Goal: Task Accomplishment & Management: Manage account settings

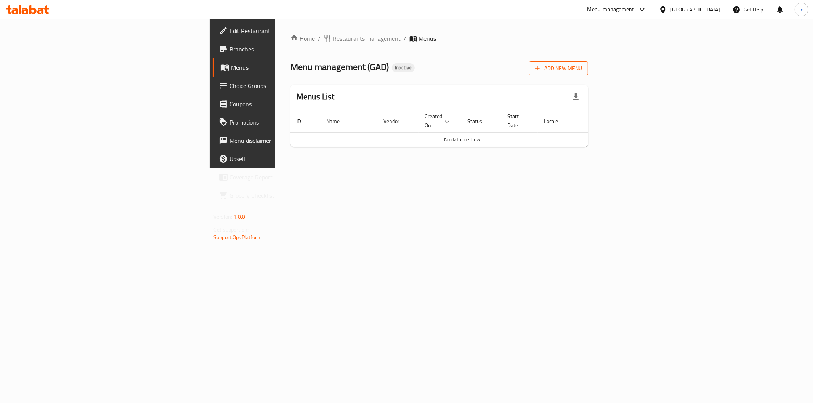
click at [582, 70] on span "Add New Menu" at bounding box center [558, 69] width 47 height 10
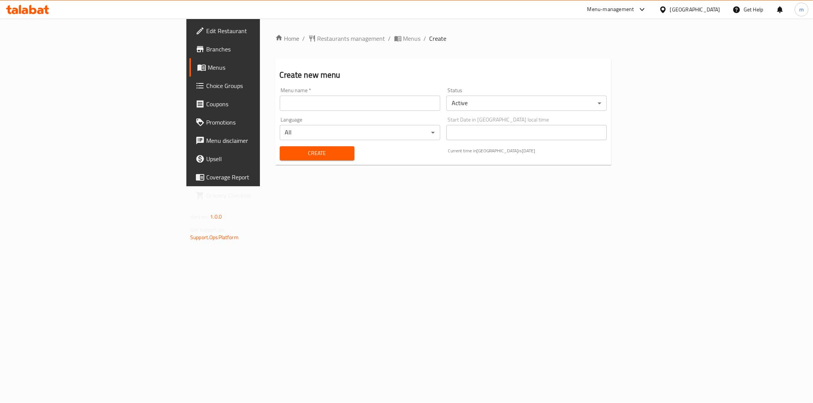
click at [319, 105] on input "text" at bounding box center [360, 103] width 160 height 15
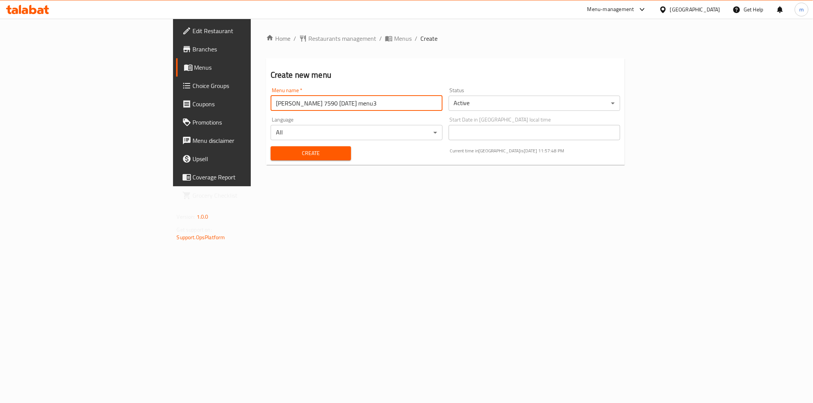
click at [271, 104] on input "[PERSON_NAME] 7590 [DATE] menu3" at bounding box center [357, 103] width 172 height 15
click at [271, 102] on input "[PERSON_NAME] 7590 [DATE] menu3" at bounding box center [357, 103] width 172 height 15
drag, startPoint x: 250, startPoint y: 102, endPoint x: 327, endPoint y: 96, distance: 76.8
click at [325, 97] on input "[PERSON_NAME] 7590 [DATE] menu3" at bounding box center [357, 103] width 172 height 15
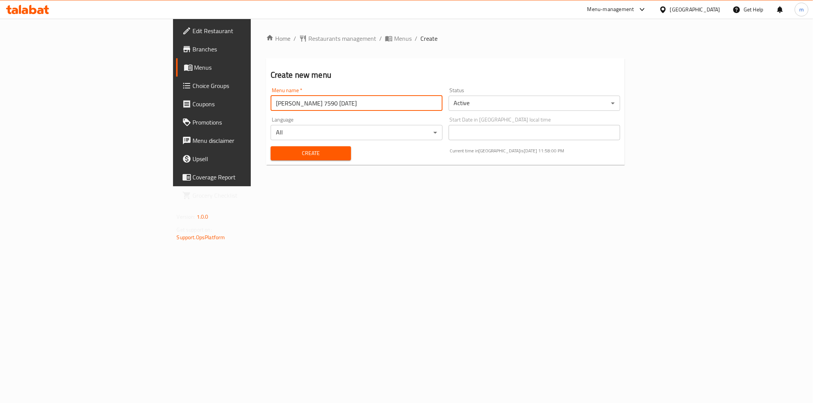
drag, startPoint x: 215, startPoint y: 102, endPoint x: 202, endPoint y: 101, distance: 12.6
click at [271, 101] on input "[PERSON_NAME] 7590 [DATE]" at bounding box center [357, 103] width 172 height 15
type input "[PERSON_NAME] [DATE]"
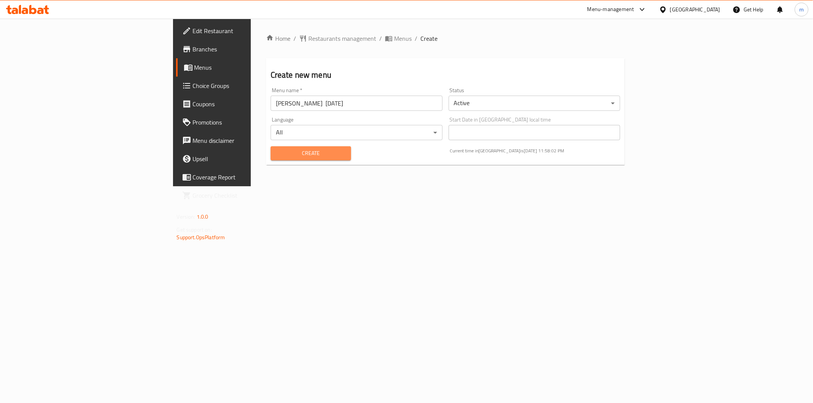
click at [271, 159] on button "Create" at bounding box center [311, 153] width 80 height 14
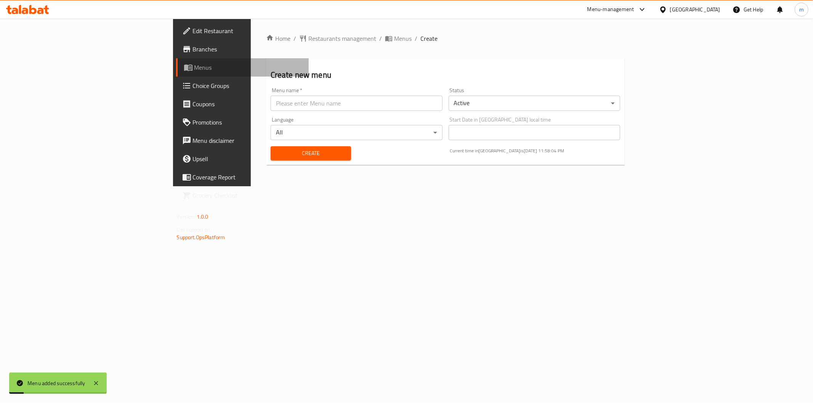
click at [194, 63] on span "Menus" at bounding box center [248, 67] width 108 height 9
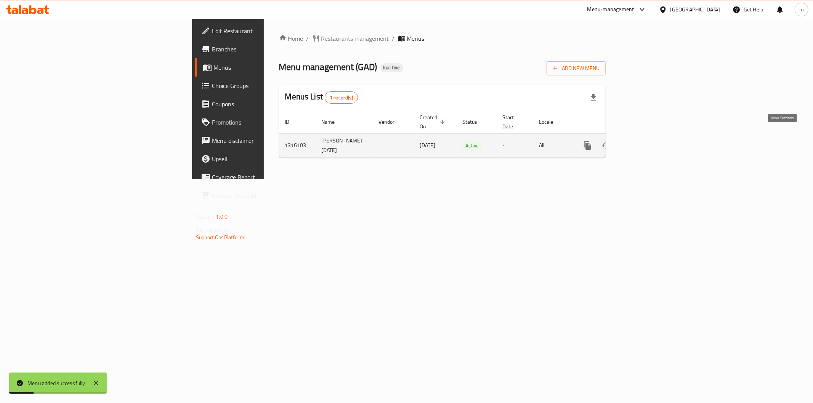
click at [652, 136] on link "enhanced table" at bounding box center [642, 145] width 18 height 18
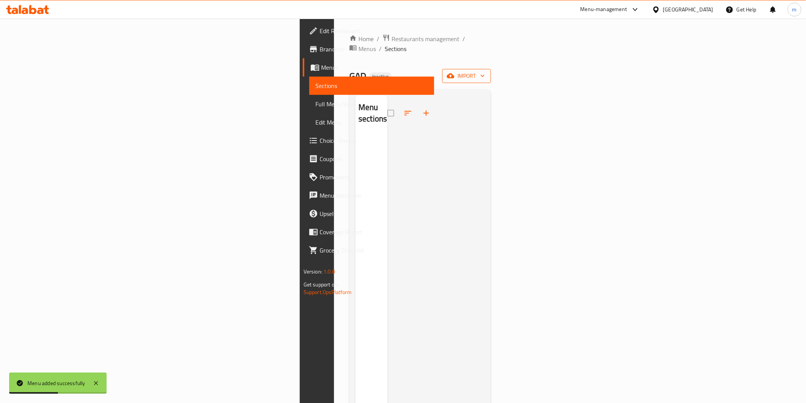
click at [485, 71] on span "import" at bounding box center [467, 76] width 37 height 10
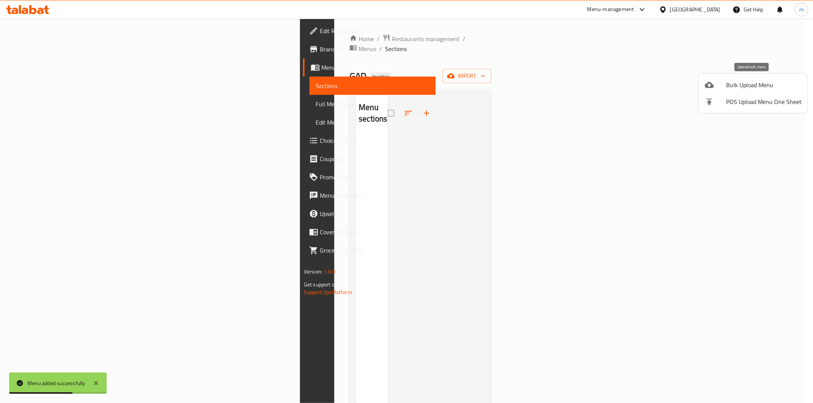
click at [745, 86] on span "Bulk Upload Menu" at bounding box center [763, 84] width 75 height 9
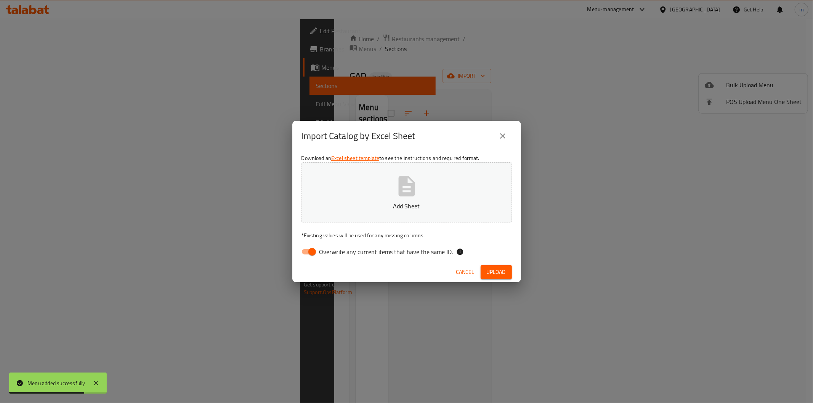
click at [370, 249] on span "Overwrite any current items that have the same ID." at bounding box center [386, 251] width 134 height 9
click at [334, 249] on input "Overwrite any current items that have the same ID." at bounding box center [311, 252] width 43 height 14
checkbox input "false"
click at [383, 221] on button "Add Sheet" at bounding box center [406, 192] width 210 height 60
click at [493, 277] on button "Upload" at bounding box center [496, 272] width 31 height 14
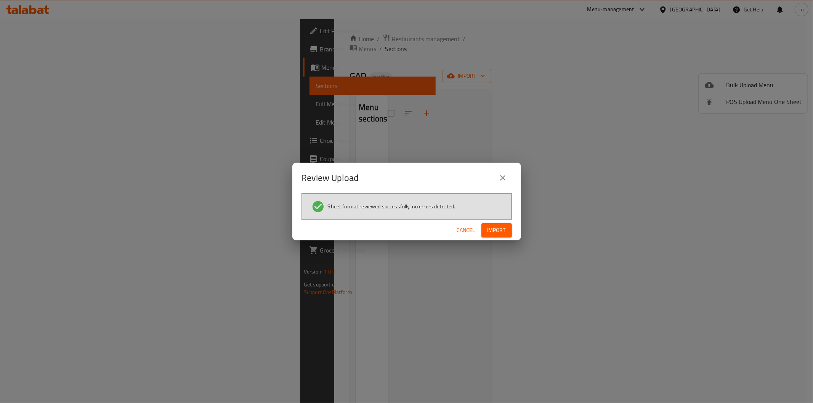
click at [462, 228] on span "Cancel" at bounding box center [466, 231] width 18 height 10
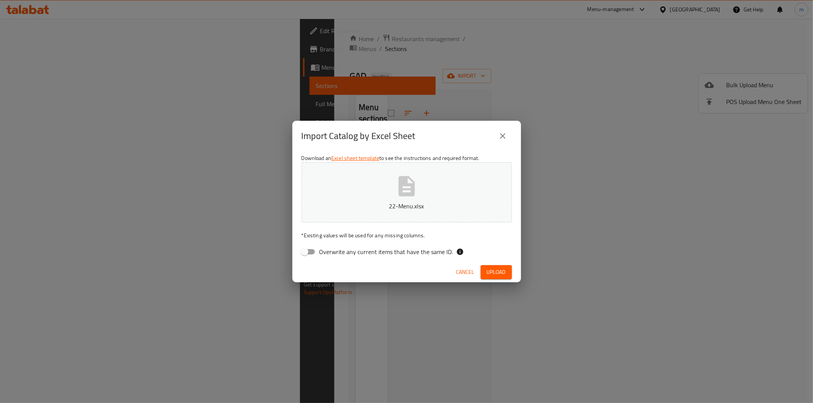
click at [506, 132] on icon "close" at bounding box center [502, 135] width 9 height 9
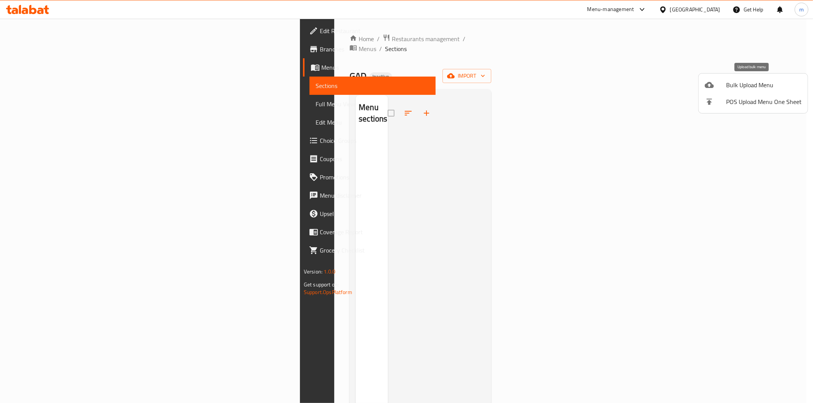
click at [727, 86] on span "Bulk Upload Menu" at bounding box center [763, 84] width 75 height 9
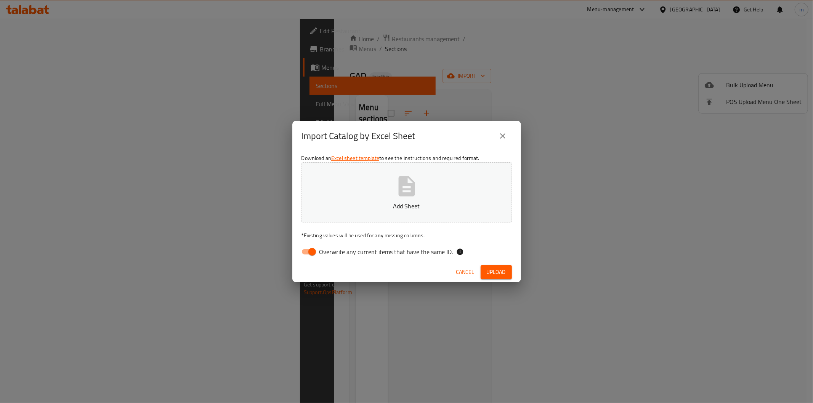
click at [346, 255] on span "Overwrite any current items that have the same ID." at bounding box center [386, 251] width 134 height 9
click at [334, 255] on input "Overwrite any current items that have the same ID." at bounding box center [311, 252] width 43 height 14
checkbox input "false"
click at [391, 186] on button "Add Sheet" at bounding box center [406, 192] width 210 height 60
click at [502, 275] on span "Upload" at bounding box center [496, 273] width 19 height 10
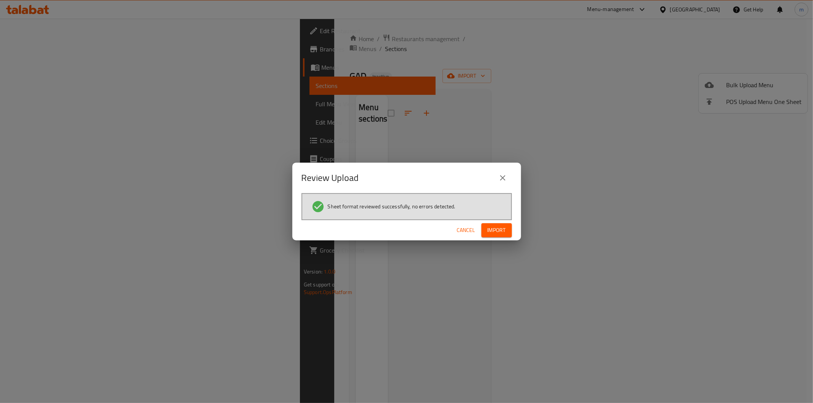
click at [504, 227] on span "Import" at bounding box center [496, 231] width 18 height 10
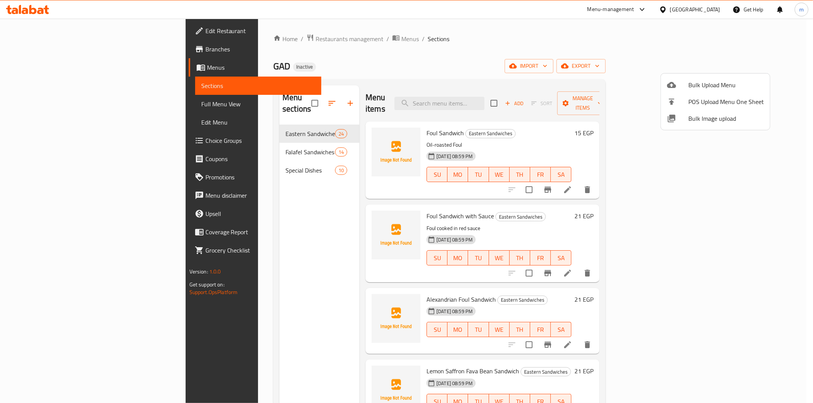
click at [257, 198] on div at bounding box center [406, 201] width 813 height 403
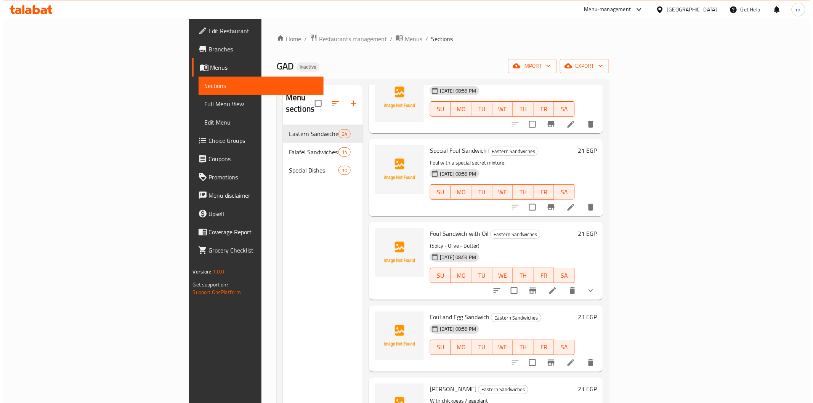
scroll to position [296, 0]
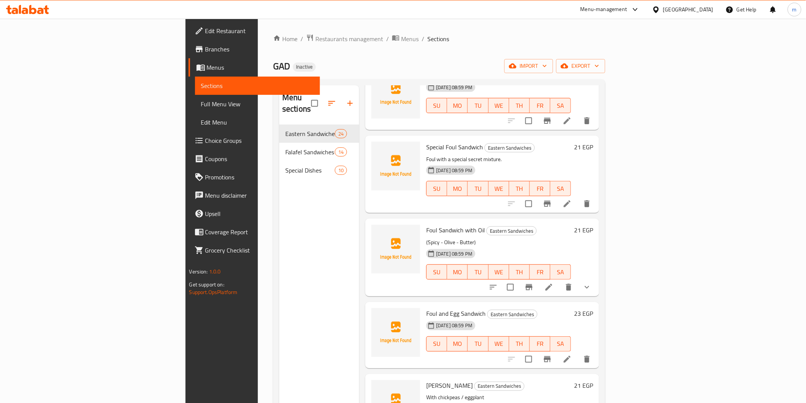
click at [599, 276] on div "Foul Sandwich with Oil Eastern Sandwiches (Spicy - Olive - Butter) [DATE] 08:59…" at bounding box center [482, 257] width 234 height 77
click at [592, 283] on icon "show more" at bounding box center [587, 287] width 9 height 9
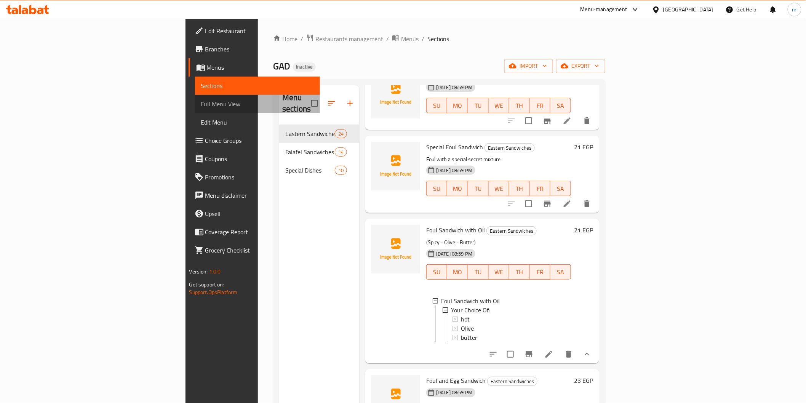
click at [201, 103] on span "Full Menu View" at bounding box center [257, 103] width 113 height 9
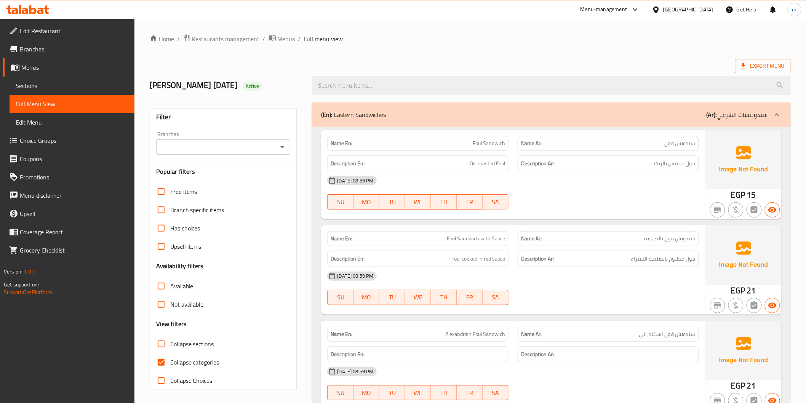
drag, startPoint x: 203, startPoint y: 361, endPoint x: 188, endPoint y: 352, distance: 17.8
click at [203, 361] on span "Collapse categories" at bounding box center [194, 362] width 49 height 9
click at [170, 361] on input "Collapse categories" at bounding box center [161, 362] width 18 height 18
checkbox input "false"
click at [184, 347] on span "Collapse sections" at bounding box center [192, 344] width 44 height 9
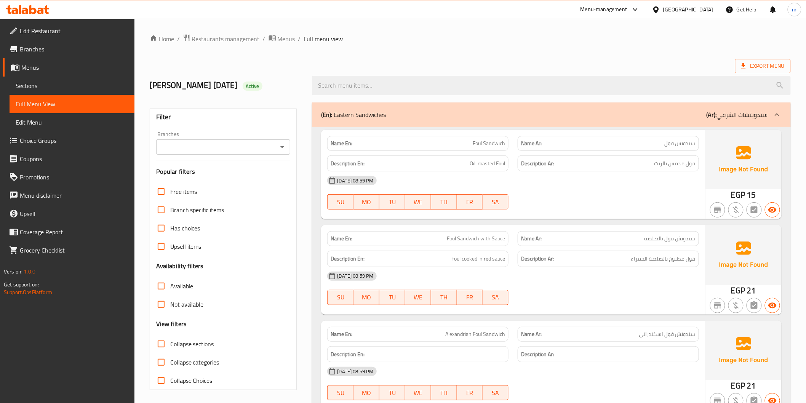
click at [170, 347] on input "Collapse sections" at bounding box center [161, 344] width 18 height 18
checkbox input "true"
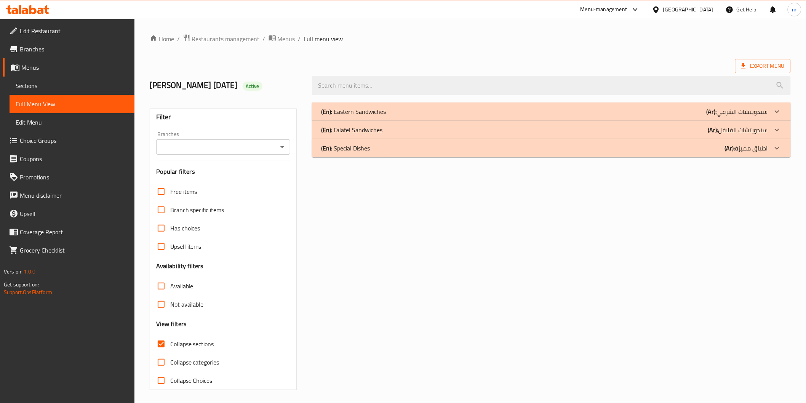
click at [173, 359] on span "Collapse categories" at bounding box center [194, 362] width 49 height 9
click at [170, 359] on input "Collapse categories" at bounding box center [161, 362] width 18 height 18
checkbox input "true"
click at [164, 347] on input "Collapse sections" at bounding box center [161, 344] width 18 height 18
checkbox input "false"
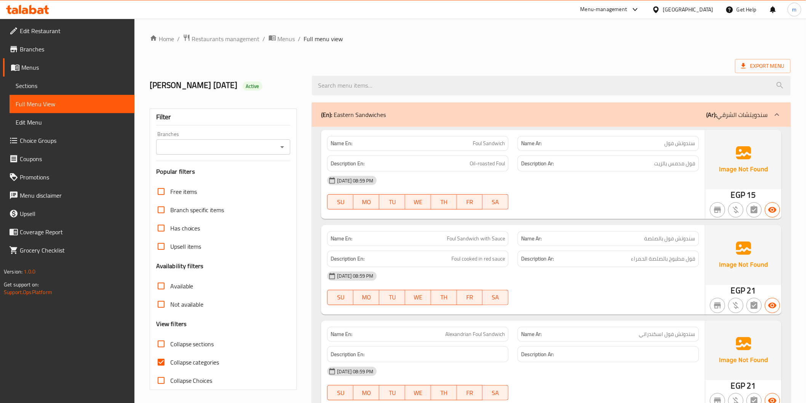
click at [188, 366] on span "Collapse categories" at bounding box center [194, 362] width 49 height 9
click at [170, 366] on input "Collapse categories" at bounding box center [161, 362] width 18 height 18
checkbox input "false"
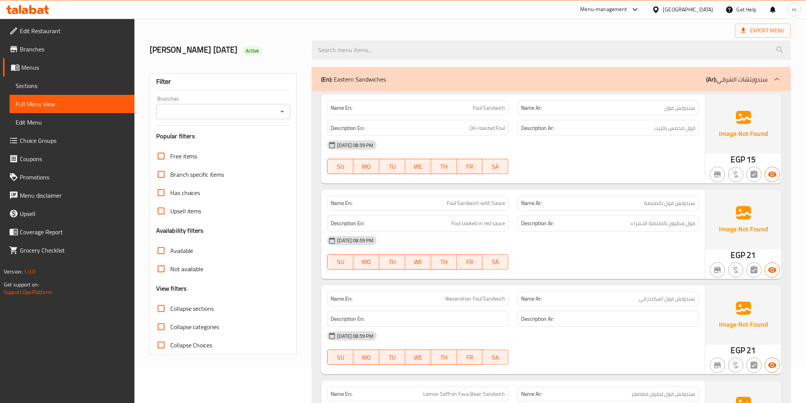
scroll to position [19, 0]
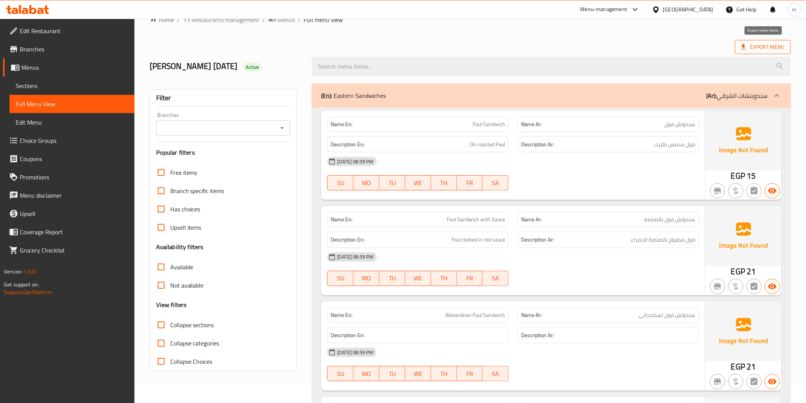
click at [782, 45] on span "Export Menu" at bounding box center [763, 47] width 43 height 10
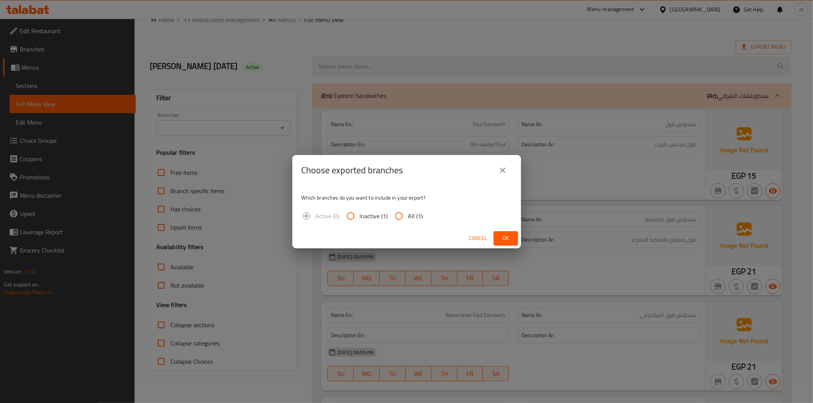
click at [406, 214] on input "All (1)" at bounding box center [399, 216] width 18 height 18
radio input "true"
click at [501, 234] on span "Ok" at bounding box center [506, 239] width 12 height 10
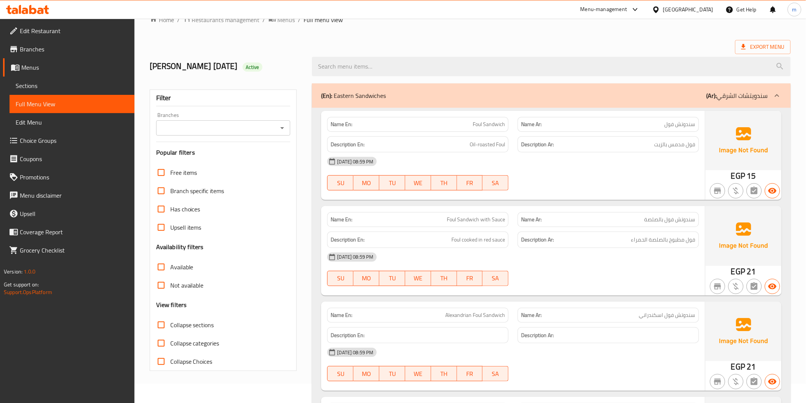
click at [49, 35] on span "Edit Restaurant" at bounding box center [74, 30] width 109 height 9
